Goal: Find specific page/section: Find specific page/section

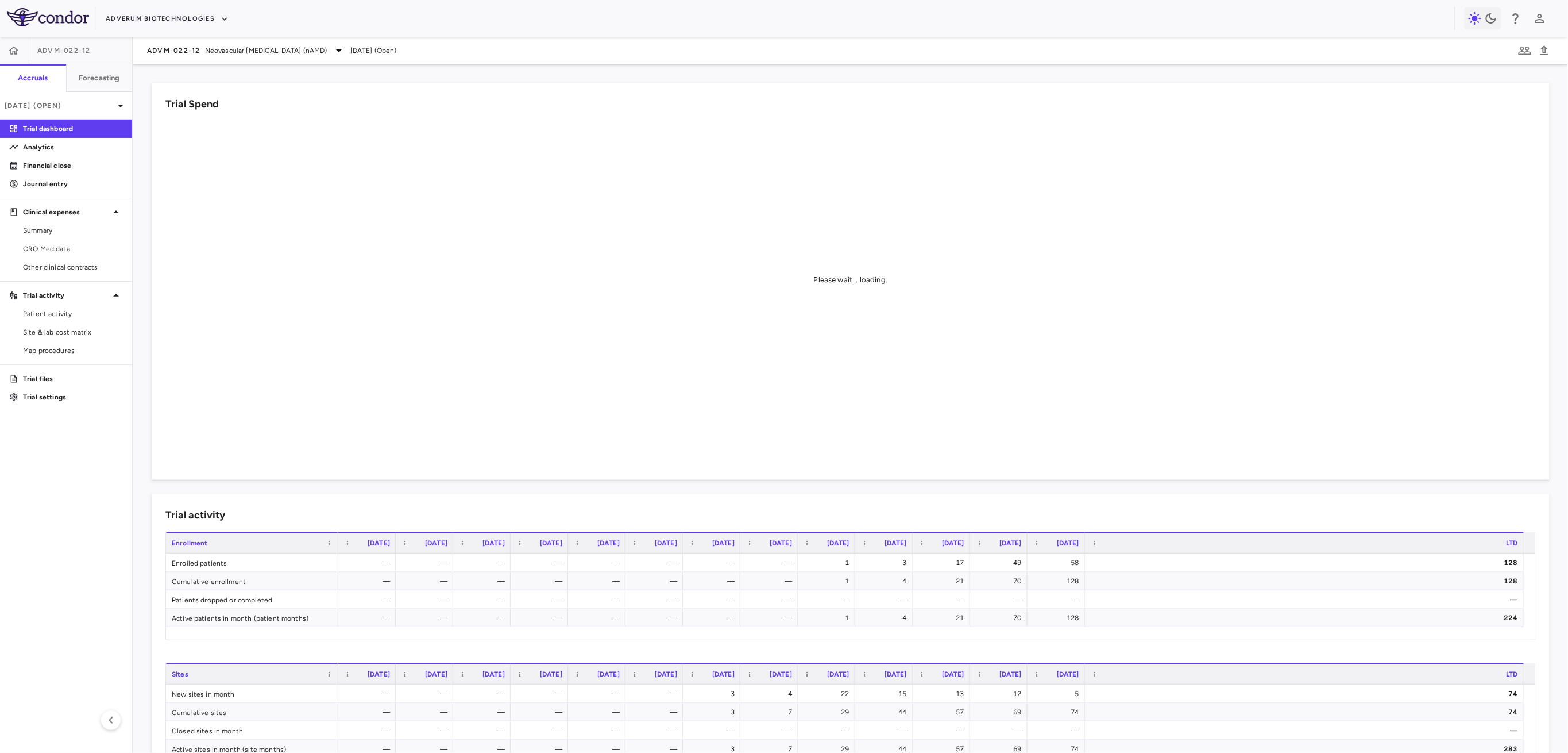
click at [143, 29] on div "Adverum Biotechnologies" at bounding box center [784, 18] width 1568 height 37
click at [148, 18] on button "Adverum Biotechnologies" at bounding box center [167, 19] width 123 height 19
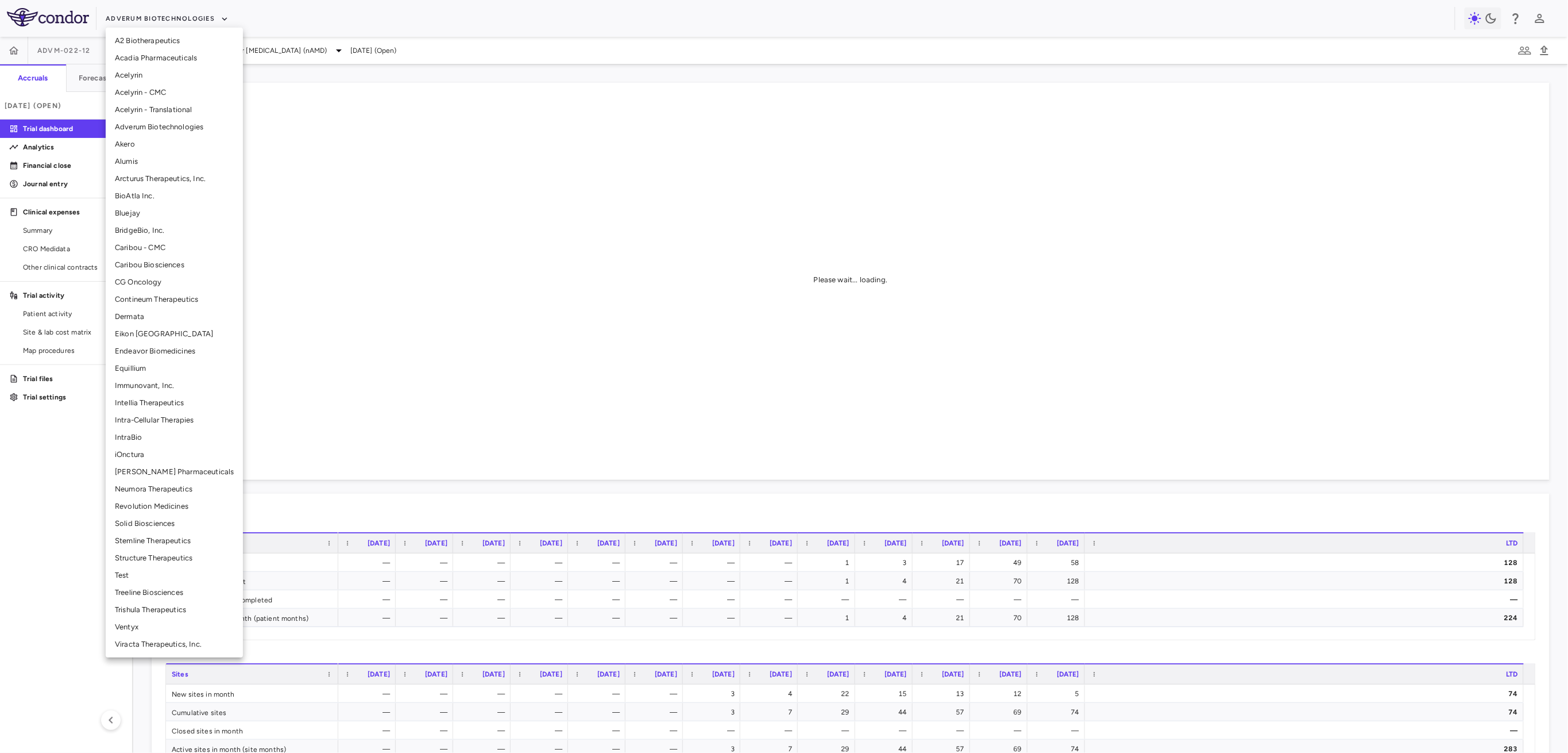
click at [173, 522] on li "Solid Biosciences" at bounding box center [174, 524] width 138 height 17
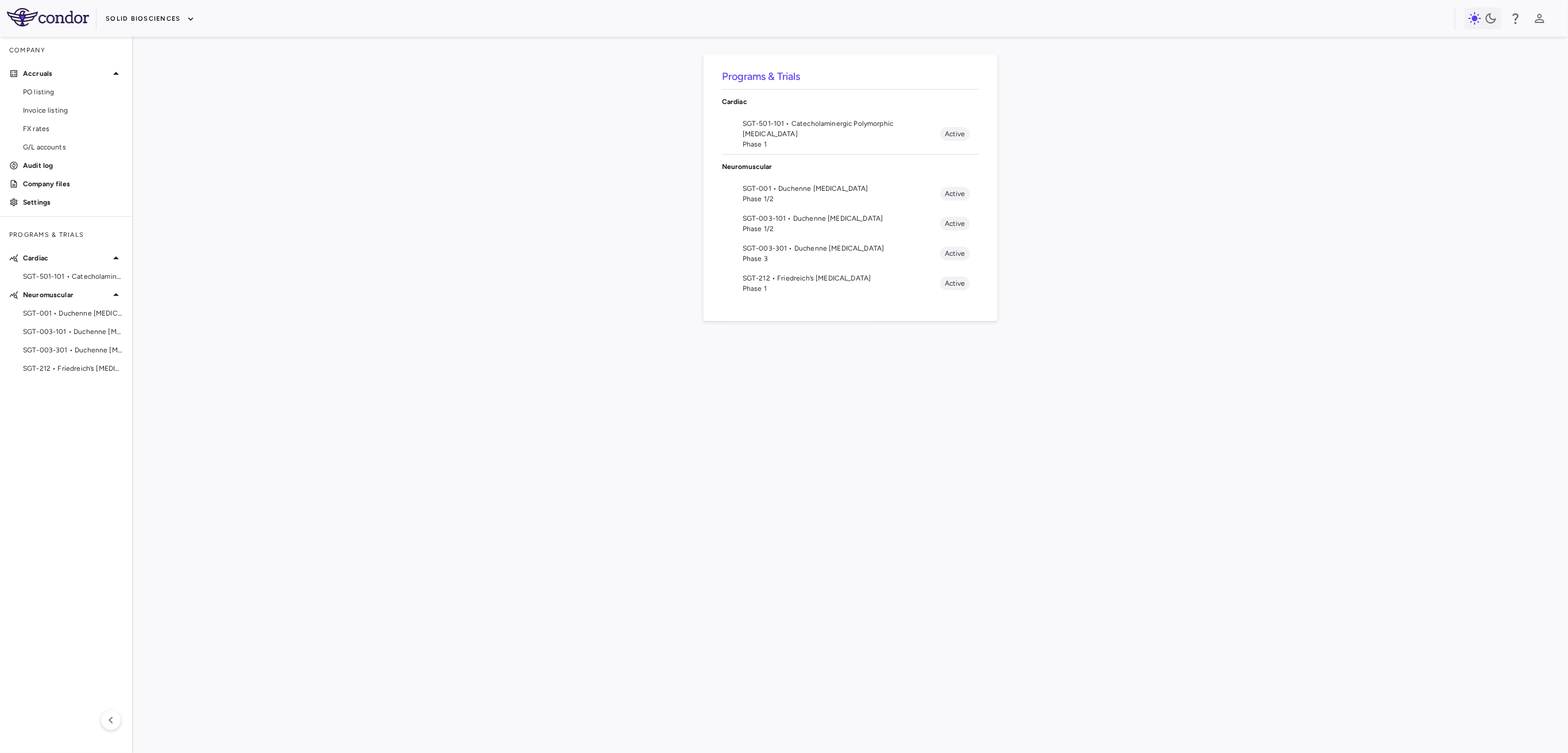
drag, startPoint x: 110, startPoint y: 35, endPoint x: 122, endPoint y: 22, distance: 17.7
click at [110, 33] on div "Solid Biosciences" at bounding box center [784, 18] width 1568 height 37
click at [122, 22] on button "Solid Biosciences" at bounding box center [150, 19] width 88 height 19
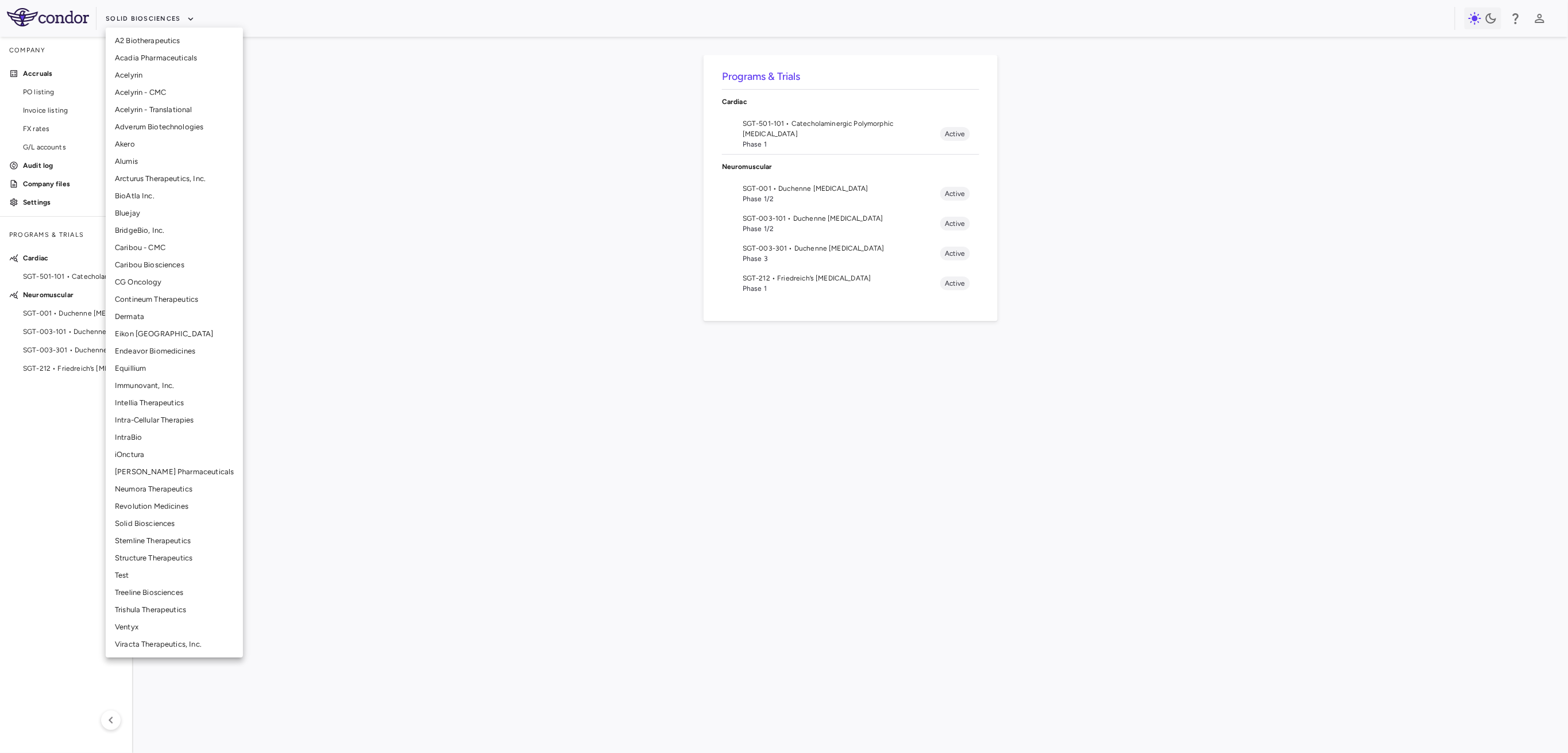
click at [183, 216] on li "Bluejay" at bounding box center [174, 213] width 138 height 17
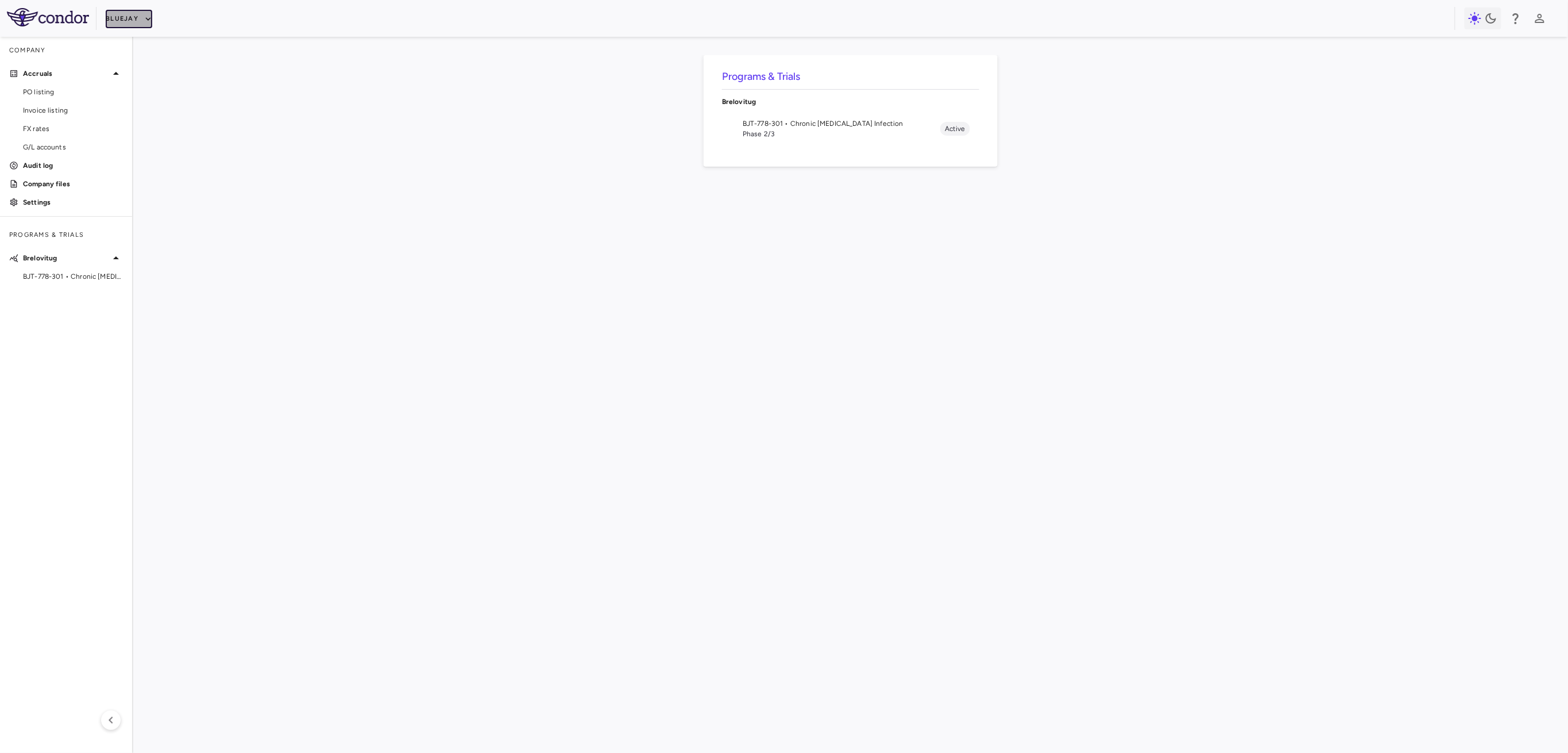
click at [134, 17] on button "Bluejay" at bounding box center [128, 19] width 47 height 19
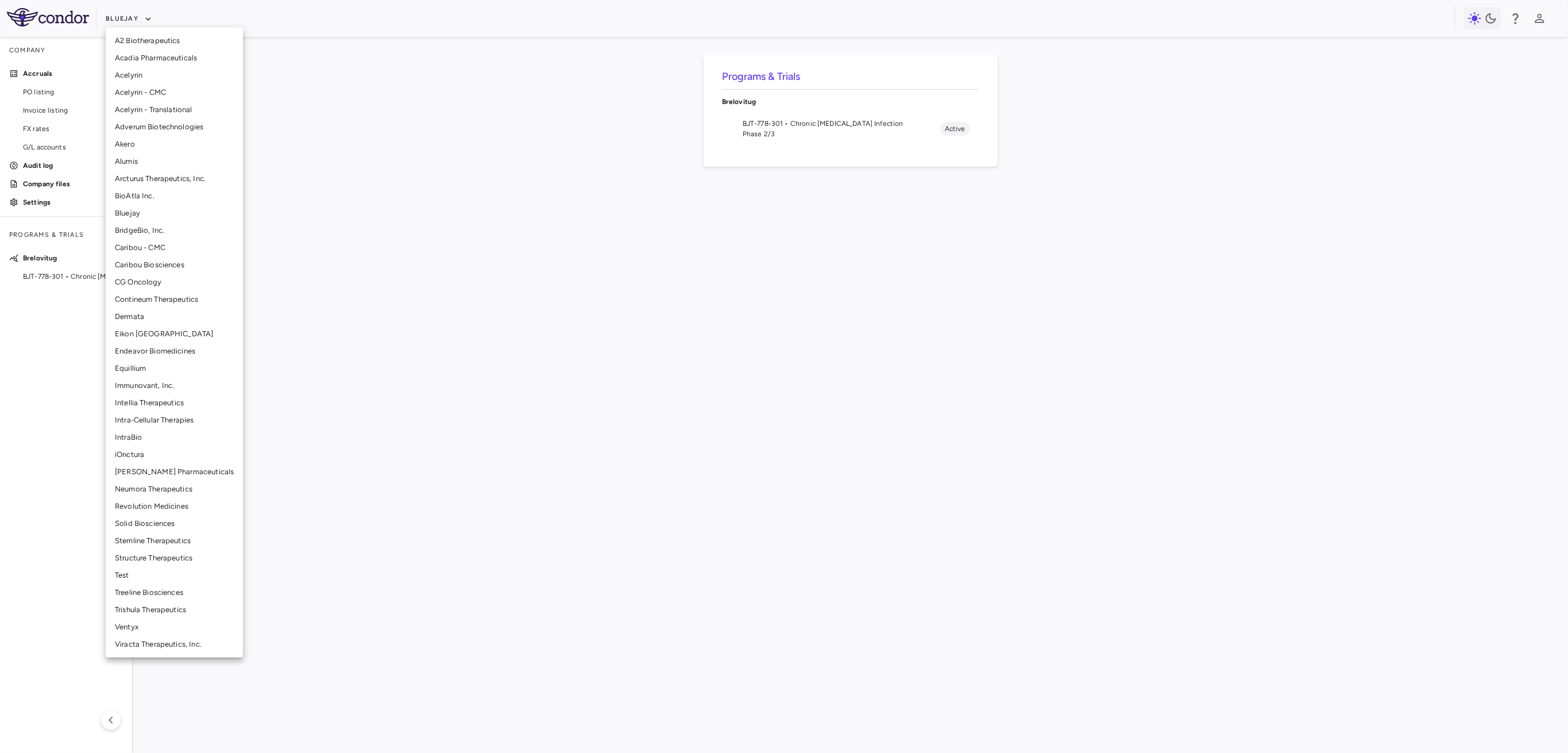
click at [170, 518] on li "Solid Biosciences" at bounding box center [174, 524] width 138 height 17
